Goal: Entertainment & Leisure: Consume media (video, audio)

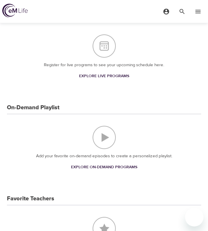
scroll to position [70, 0]
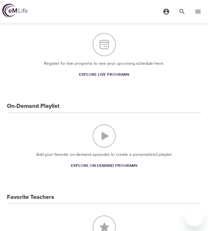
click at [98, 164] on span "Explore On-Demand Programs" at bounding box center [104, 165] width 66 height 7
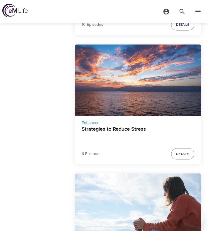
scroll to position [831, 0]
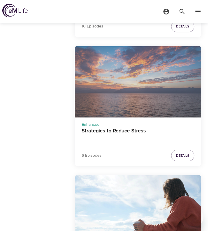
click at [166, 87] on div "Strategies to Reduce Stress" at bounding box center [138, 81] width 126 height 71
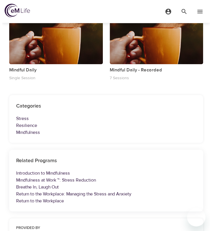
scroll to position [601, 0]
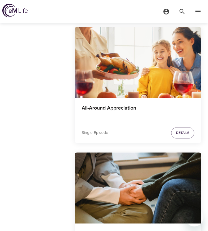
scroll to position [1229, 0]
click at [115, 107] on h4 "All-Around Appreciation" at bounding box center [138, 112] width 113 height 14
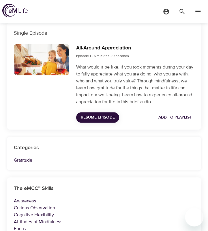
scroll to position [186, 0]
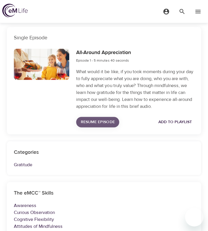
click at [99, 123] on span "Resume Episode" at bounding box center [98, 121] width 34 height 7
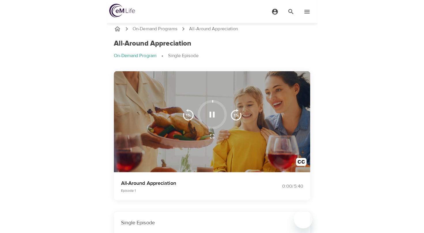
scroll to position [0, 0]
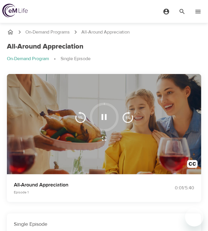
click at [104, 121] on icon "button" at bounding box center [104, 117] width 10 height 10
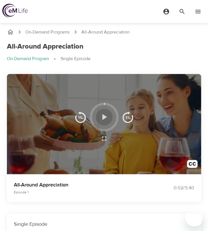
click at [104, 121] on icon "button" at bounding box center [104, 117] width 10 height 10
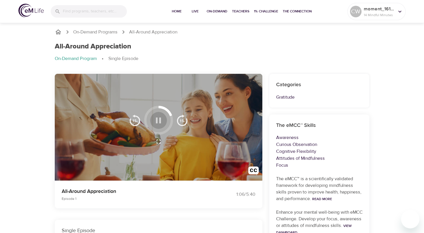
click at [158, 119] on icon "button" at bounding box center [159, 120] width 10 height 10
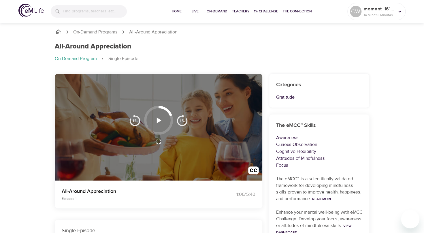
click at [158, 121] on icon "button" at bounding box center [159, 120] width 5 height 6
